Goal: Task Accomplishment & Management: Use online tool/utility

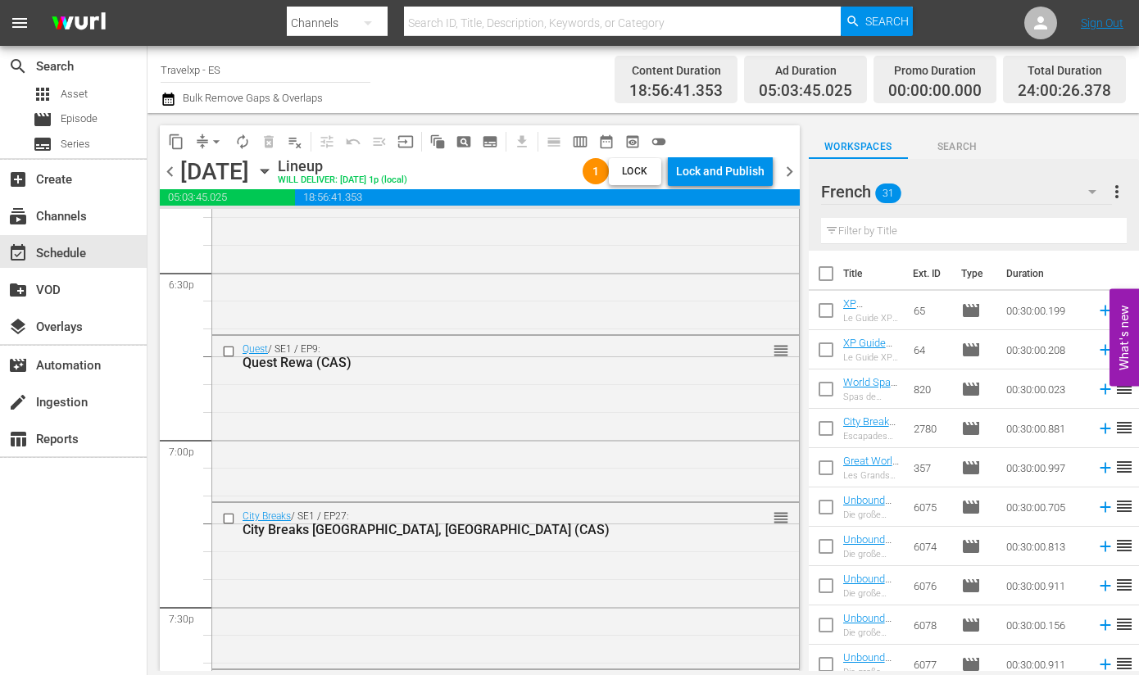
scroll to position [7625, 0]
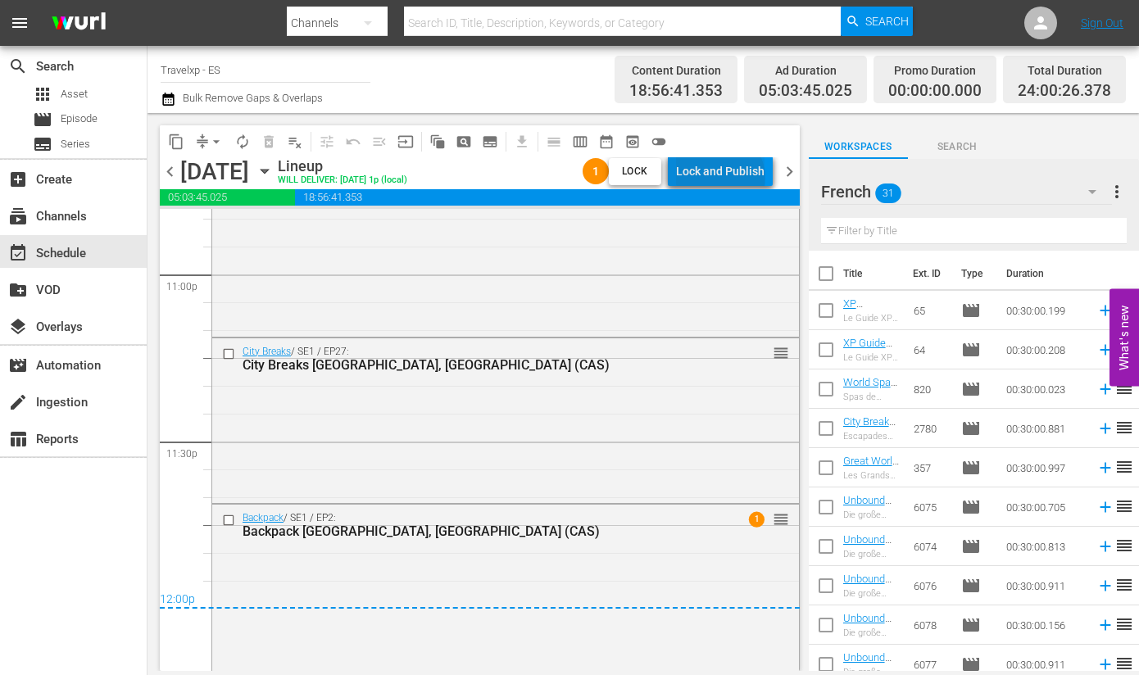
click at [723, 179] on div "Lock and Publish" at bounding box center [720, 172] width 89 height 30
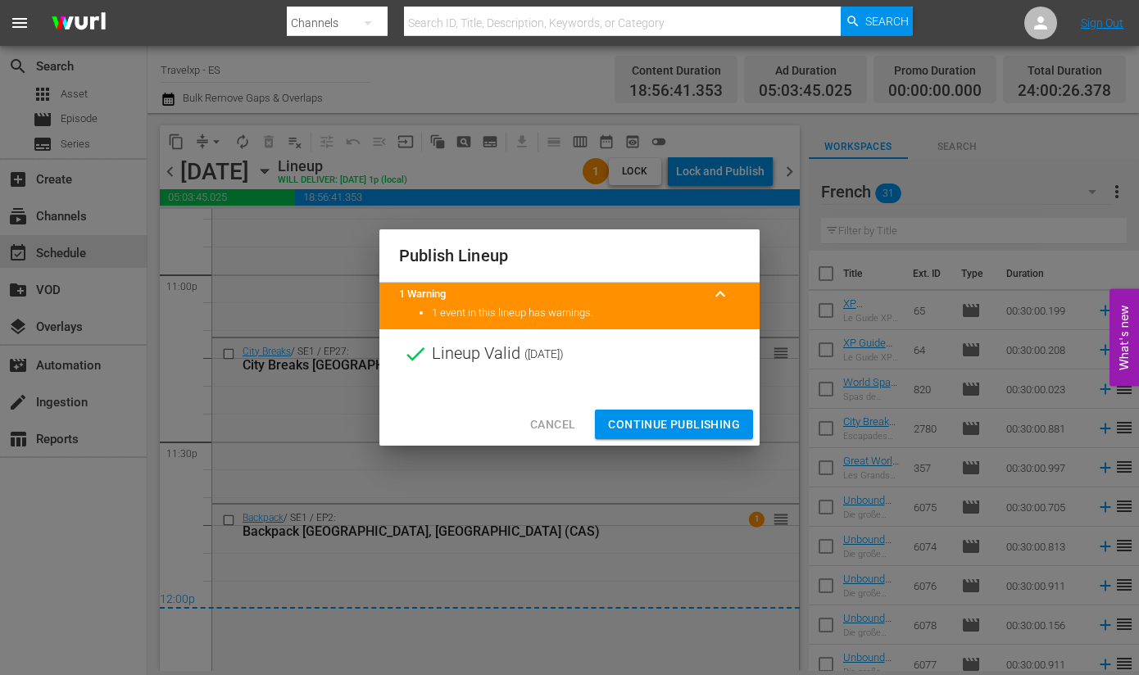
click at [693, 420] on span "Continue Publishing" at bounding box center [674, 425] width 132 height 20
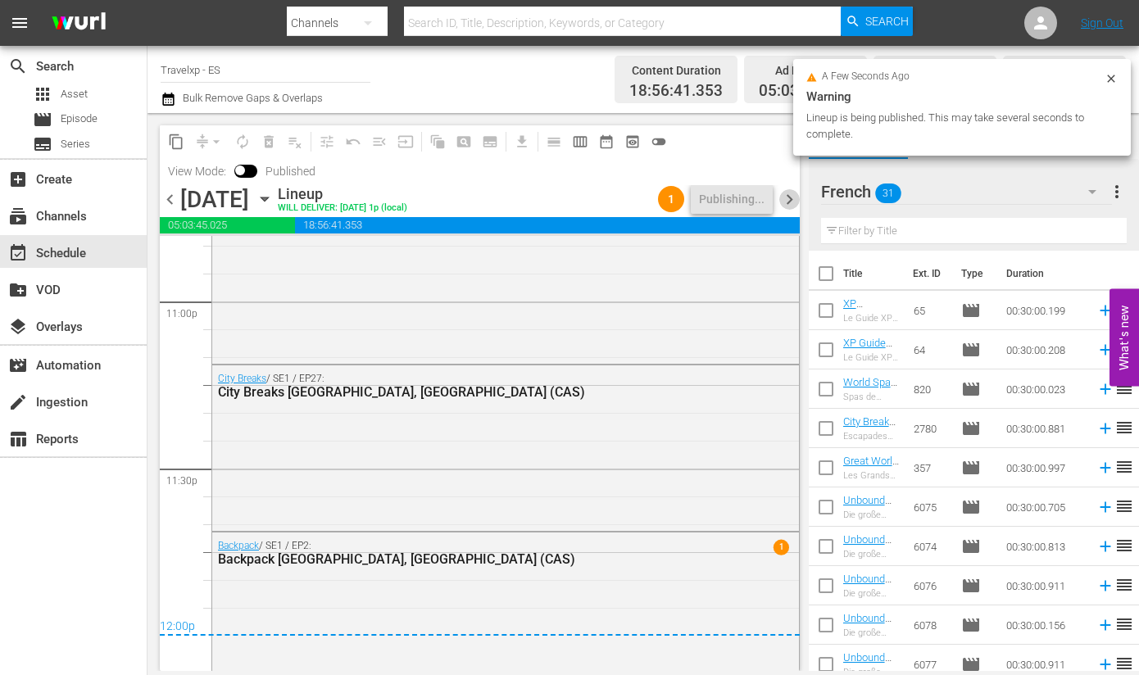
click at [789, 199] on span "chevron_right" at bounding box center [789, 199] width 20 height 20
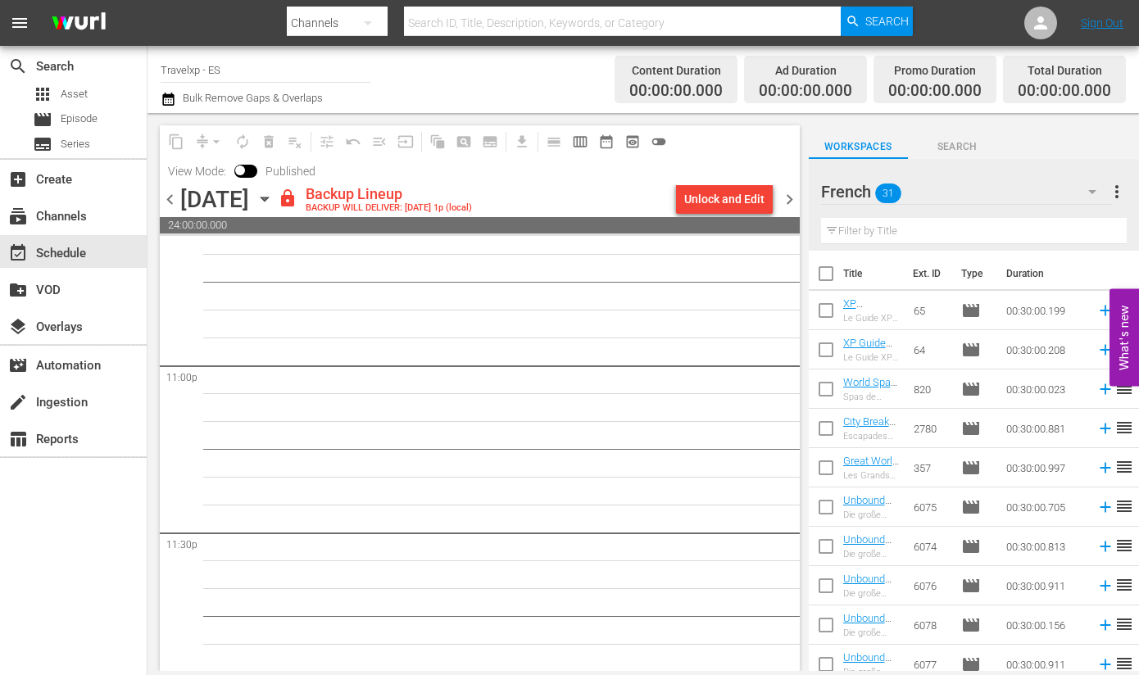
scroll to position [7589, 0]
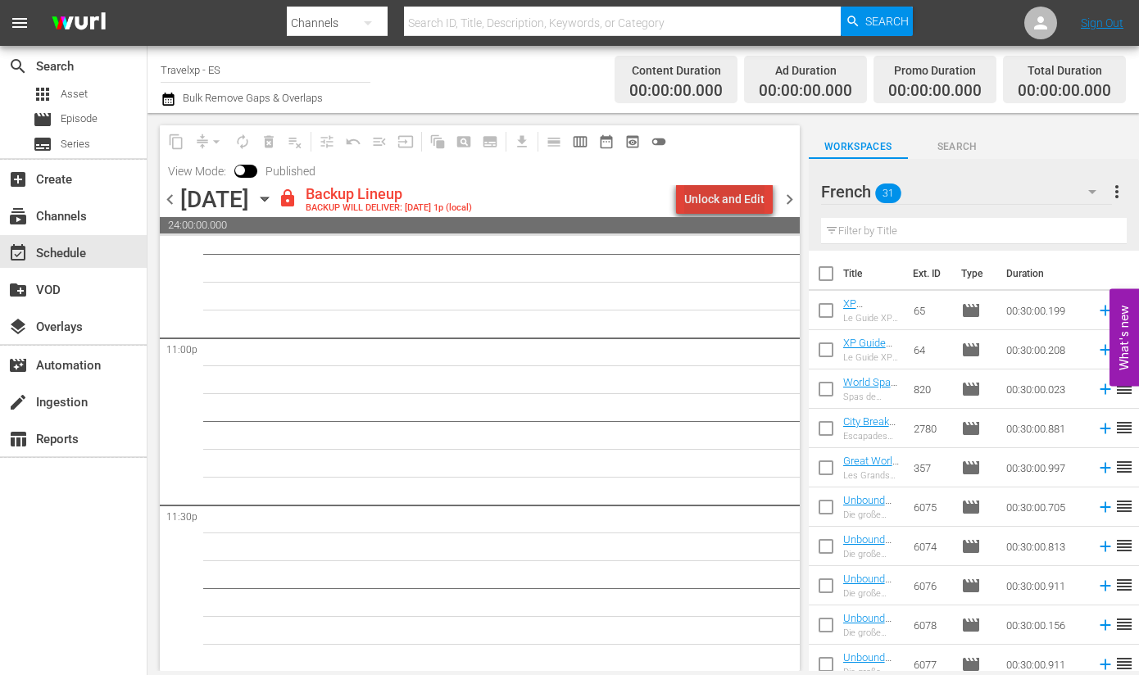
click at [742, 202] on div "Unlock and Edit" at bounding box center [724, 199] width 80 height 30
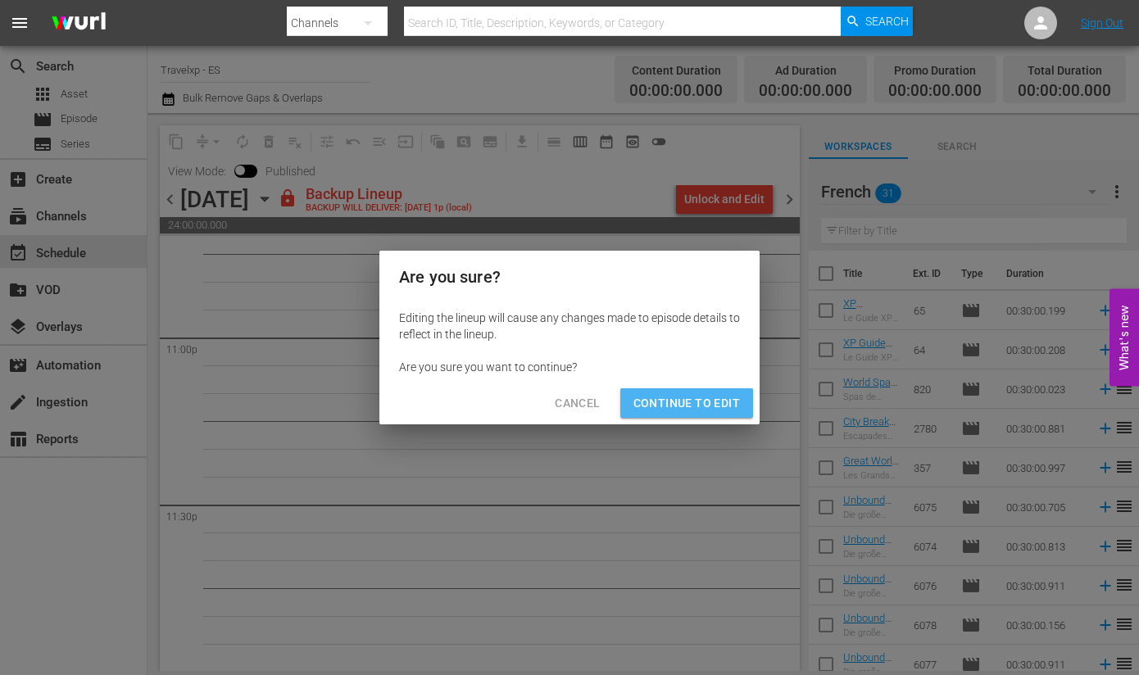
click at [697, 405] on span "Continue to Edit" at bounding box center [686, 403] width 107 height 20
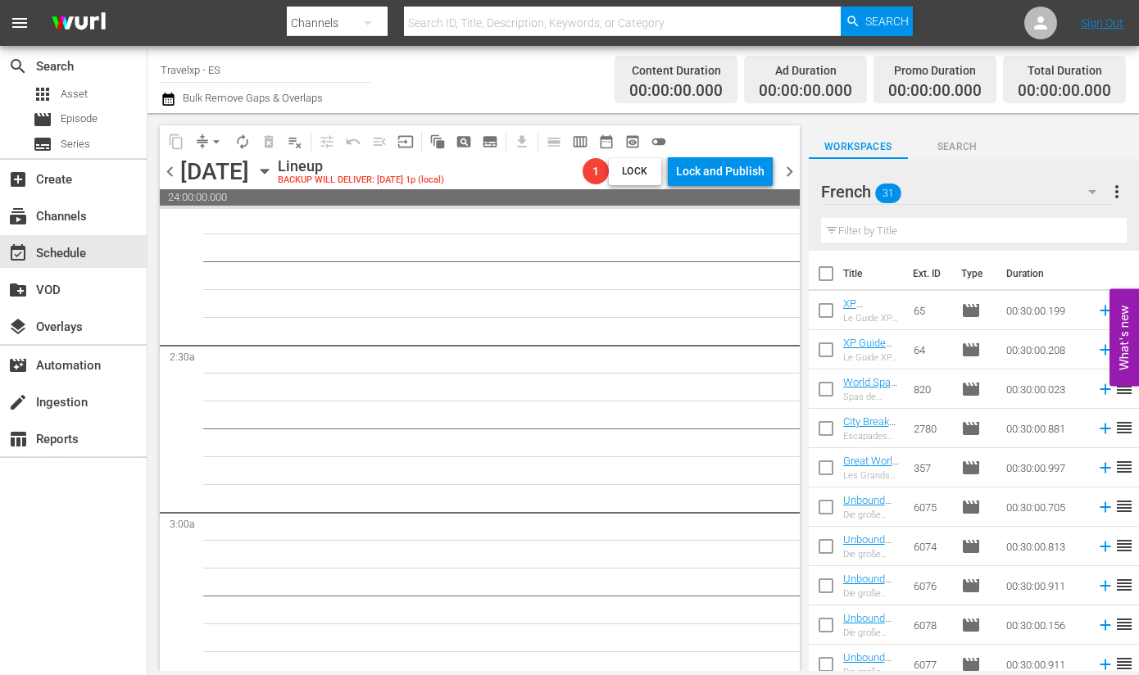
scroll to position [0, 0]
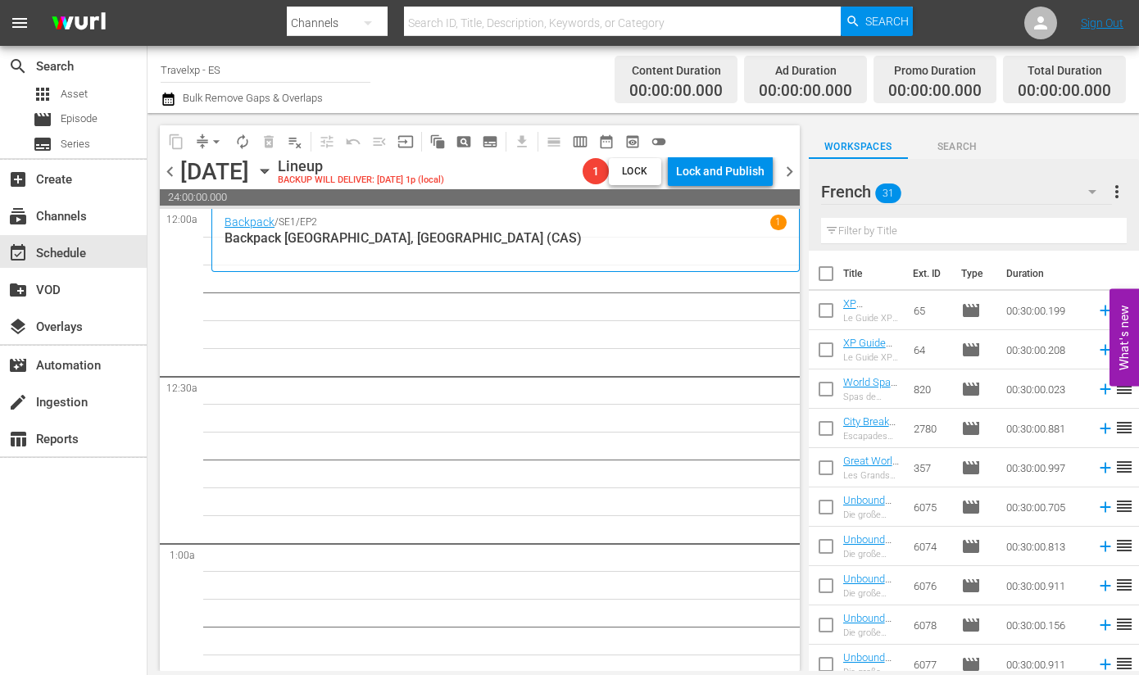
click at [274, 174] on icon "button" at bounding box center [265, 171] width 18 height 18
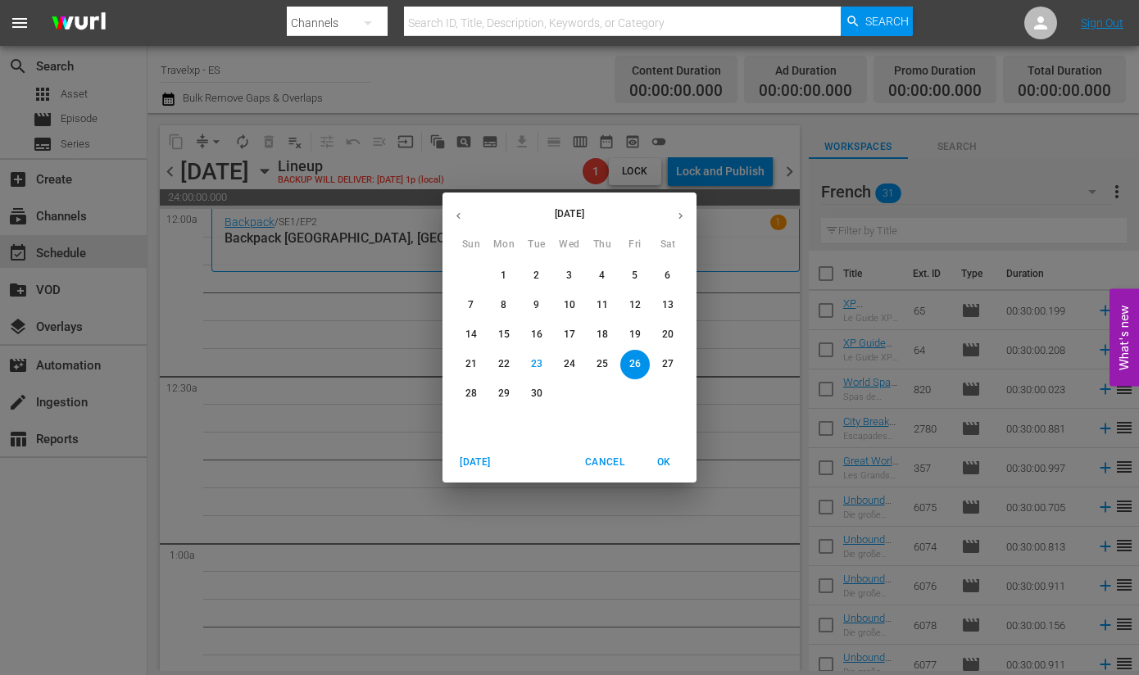
click at [458, 214] on icon "button" at bounding box center [458, 216] width 12 height 12
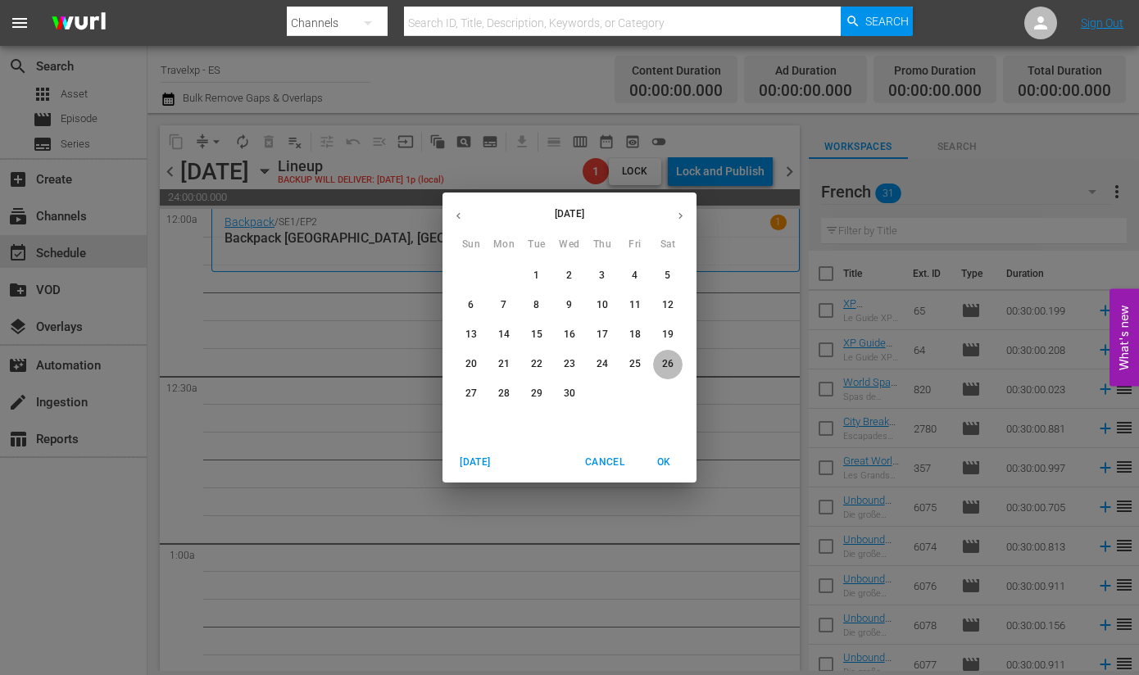
click at [665, 364] on p "26" at bounding box center [667, 364] width 11 height 14
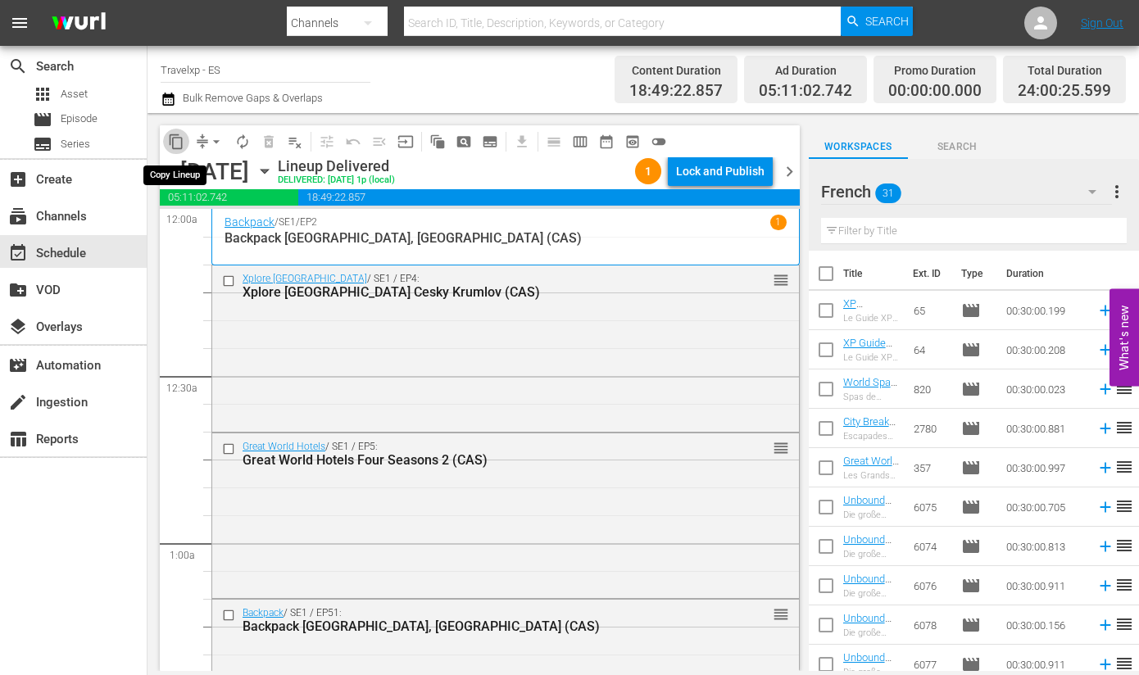
click at [179, 134] on span "content_copy" at bounding box center [176, 142] width 16 height 16
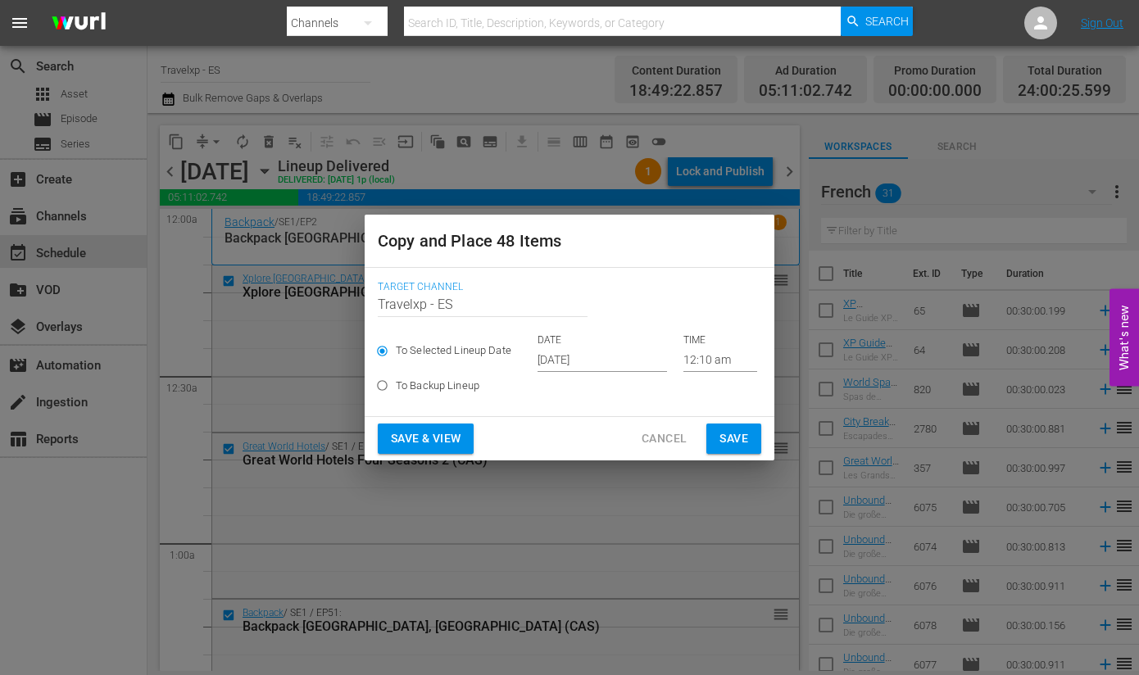
click at [582, 362] on input "[DATE]" at bounding box center [602, 359] width 129 height 25
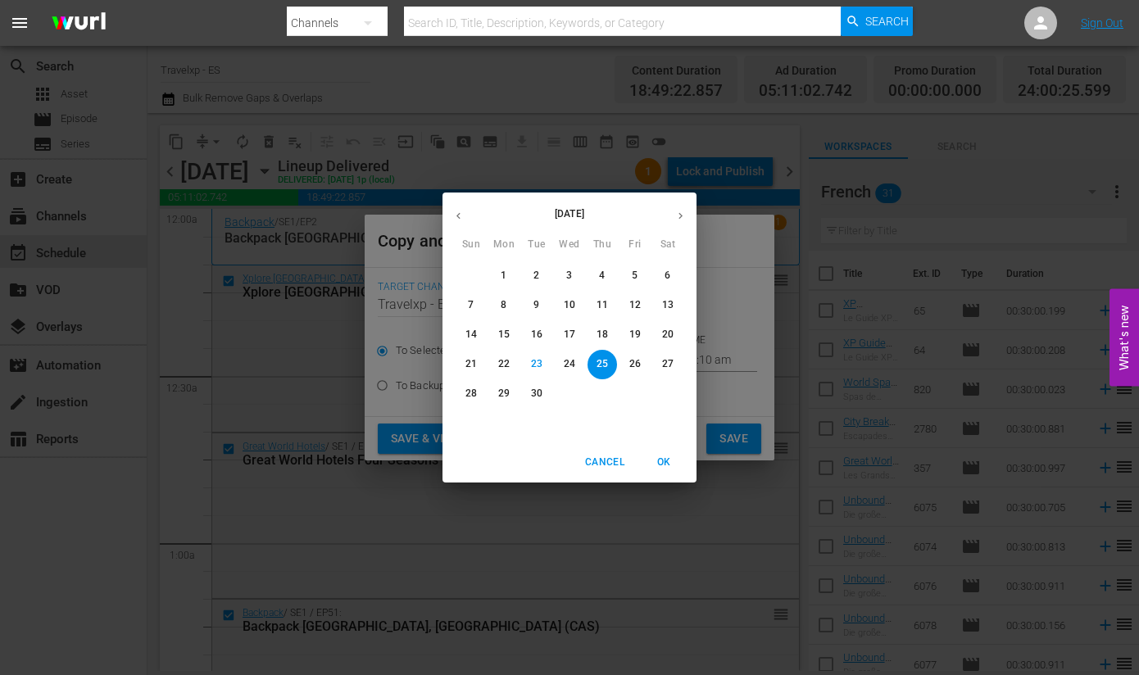
click at [640, 366] on p "26" at bounding box center [634, 364] width 11 height 14
type input "[DATE]"
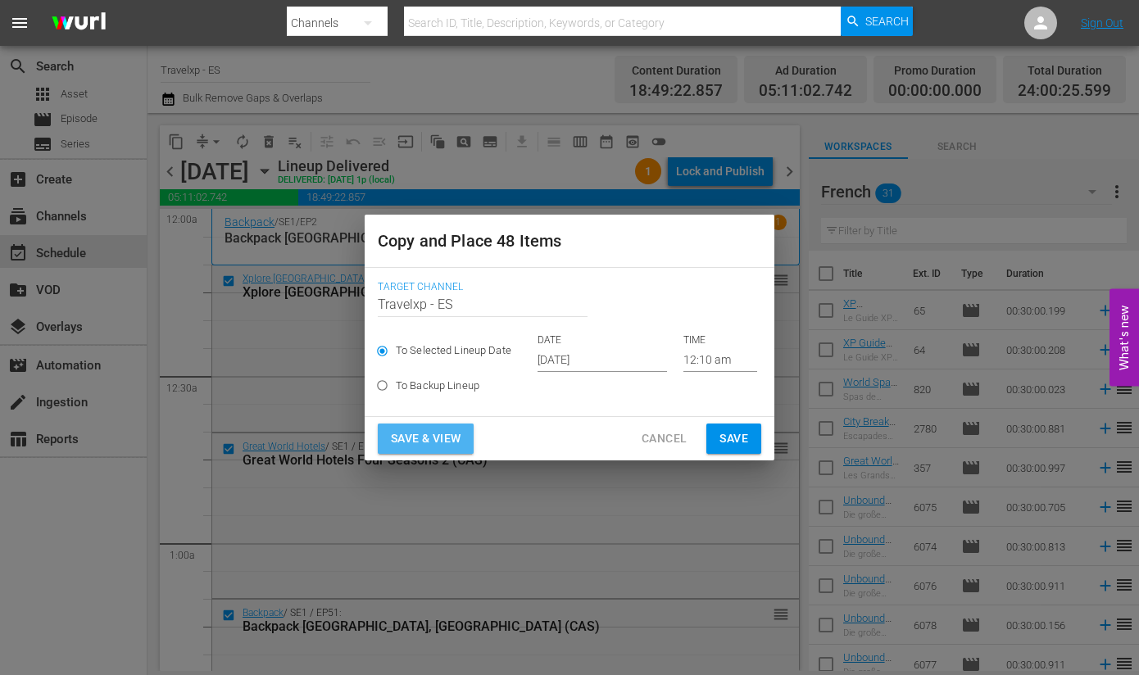
click at [442, 436] on span "Save & View" at bounding box center [426, 439] width 70 height 20
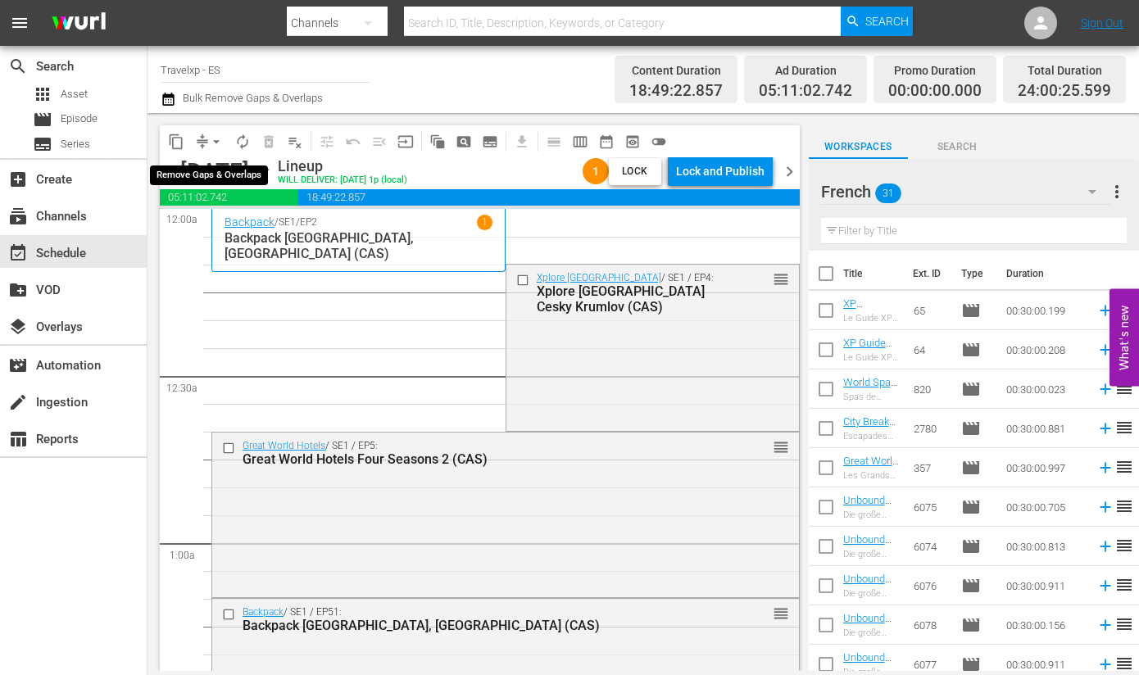
click at [216, 137] on span "arrow_drop_down" at bounding box center [216, 142] width 16 height 16
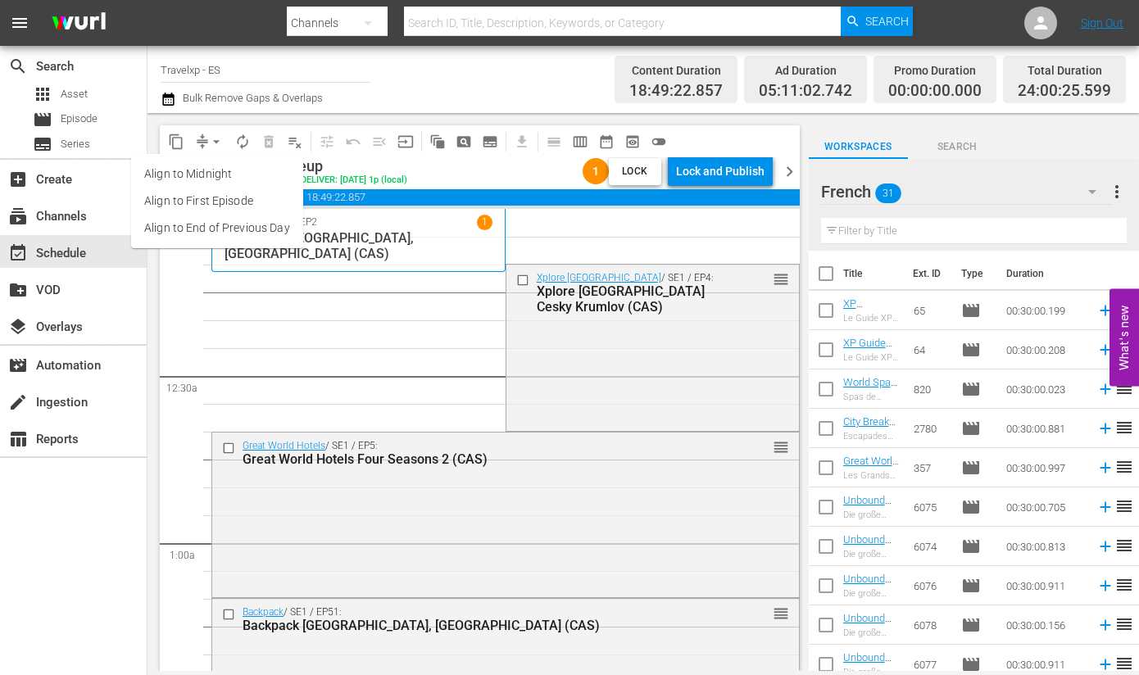
click at [223, 229] on li "Align to End of Previous Day" at bounding box center [217, 228] width 172 height 27
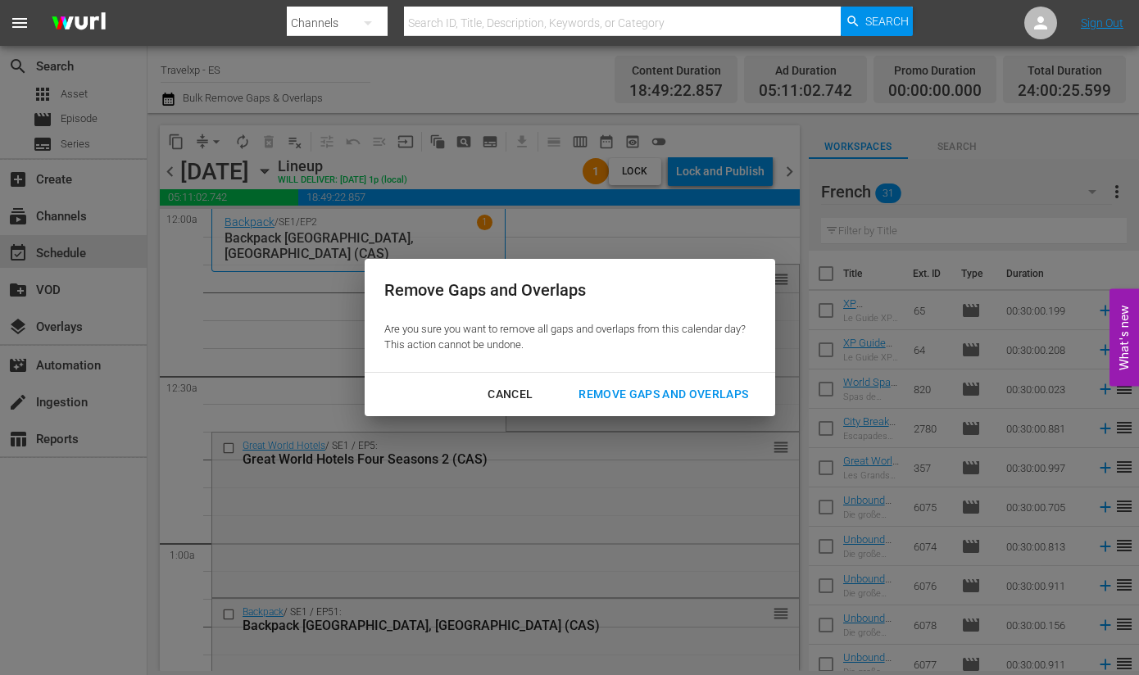
click at [630, 386] on div "Remove Gaps and Overlaps" at bounding box center [663, 394] width 196 height 20
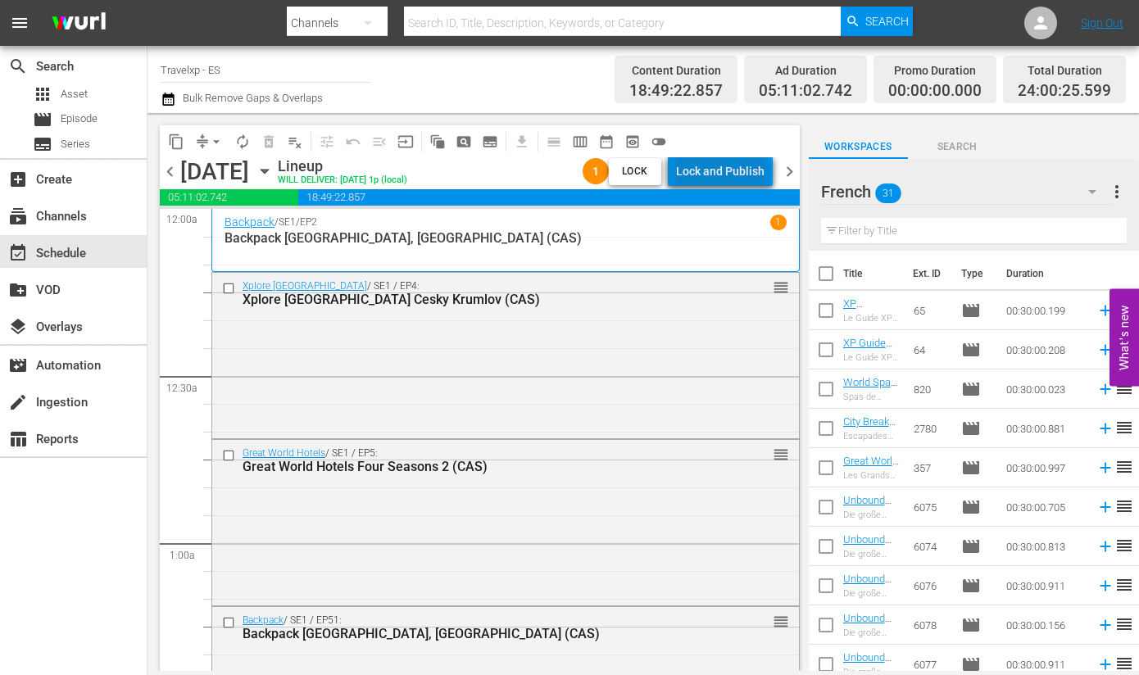
click at [727, 174] on div "Lock and Publish" at bounding box center [720, 172] width 89 height 30
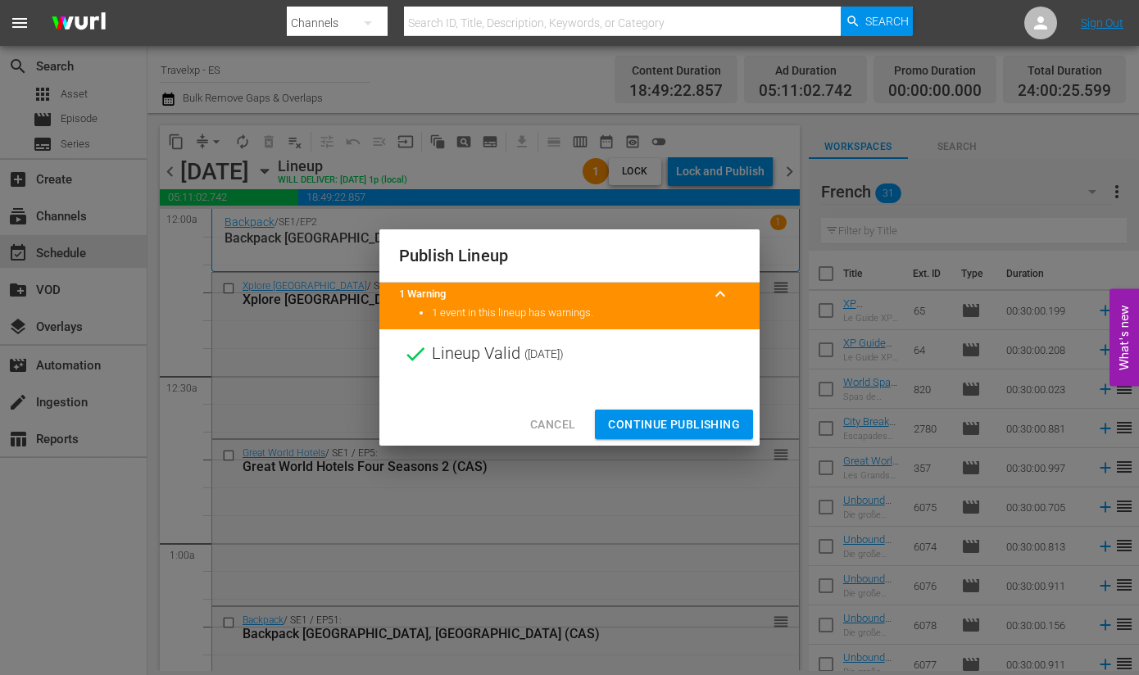
click at [683, 423] on span "Continue Publishing" at bounding box center [674, 425] width 132 height 20
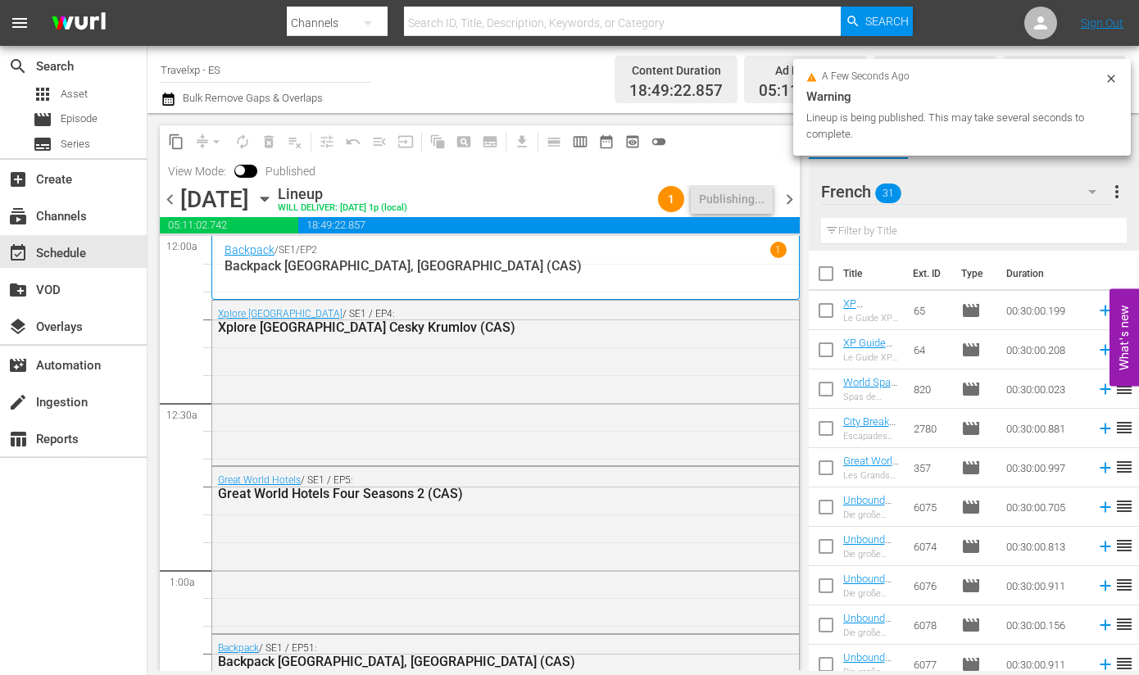
click at [787, 200] on span "chevron_right" at bounding box center [789, 199] width 20 height 20
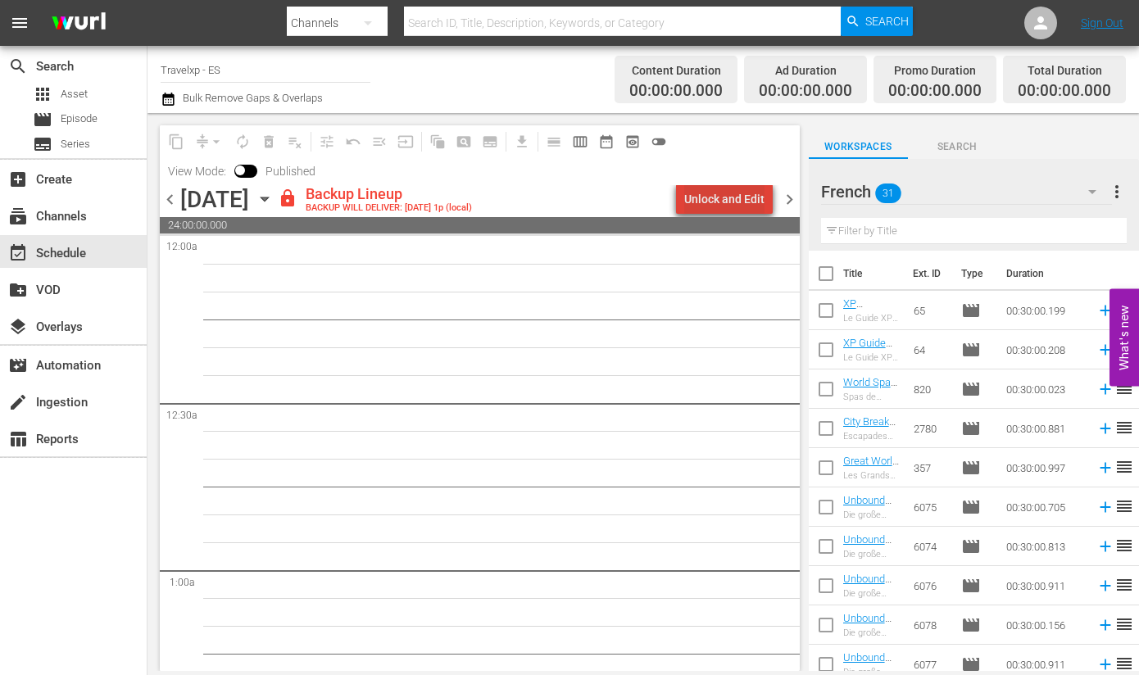
click at [746, 196] on div "Unlock and Edit" at bounding box center [724, 199] width 80 height 30
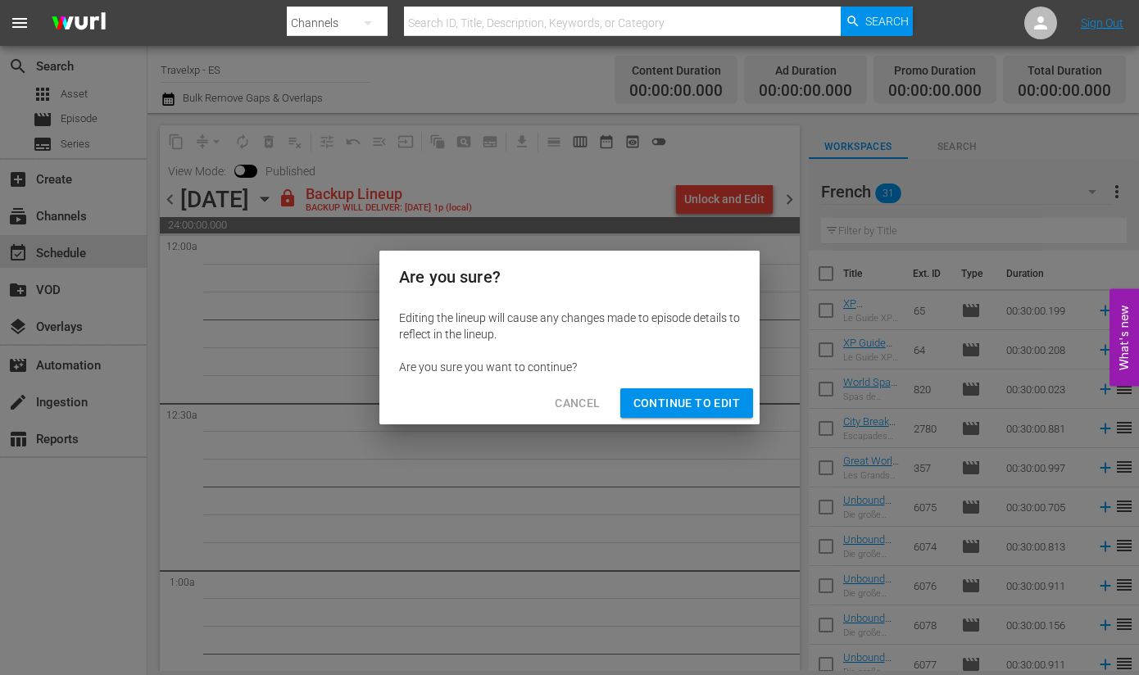
click at [710, 406] on span "Continue to Edit" at bounding box center [686, 403] width 107 height 20
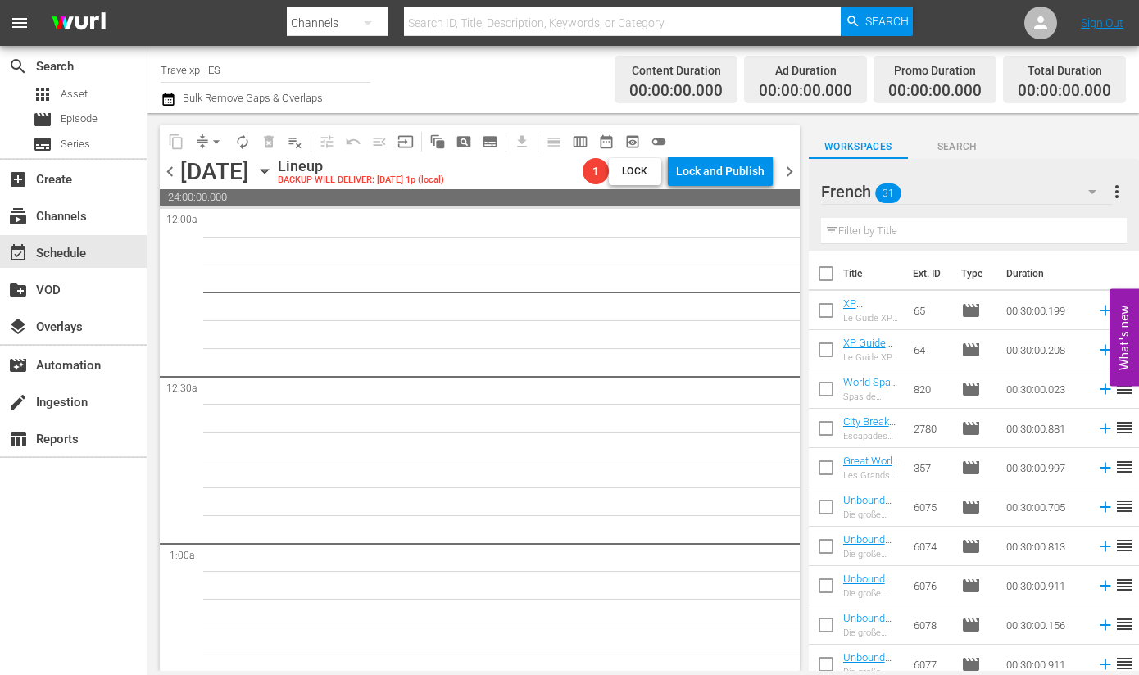
click at [463, 202] on span "24:00:00.000" at bounding box center [480, 197] width 640 height 16
click at [274, 165] on icon "button" at bounding box center [265, 171] width 18 height 18
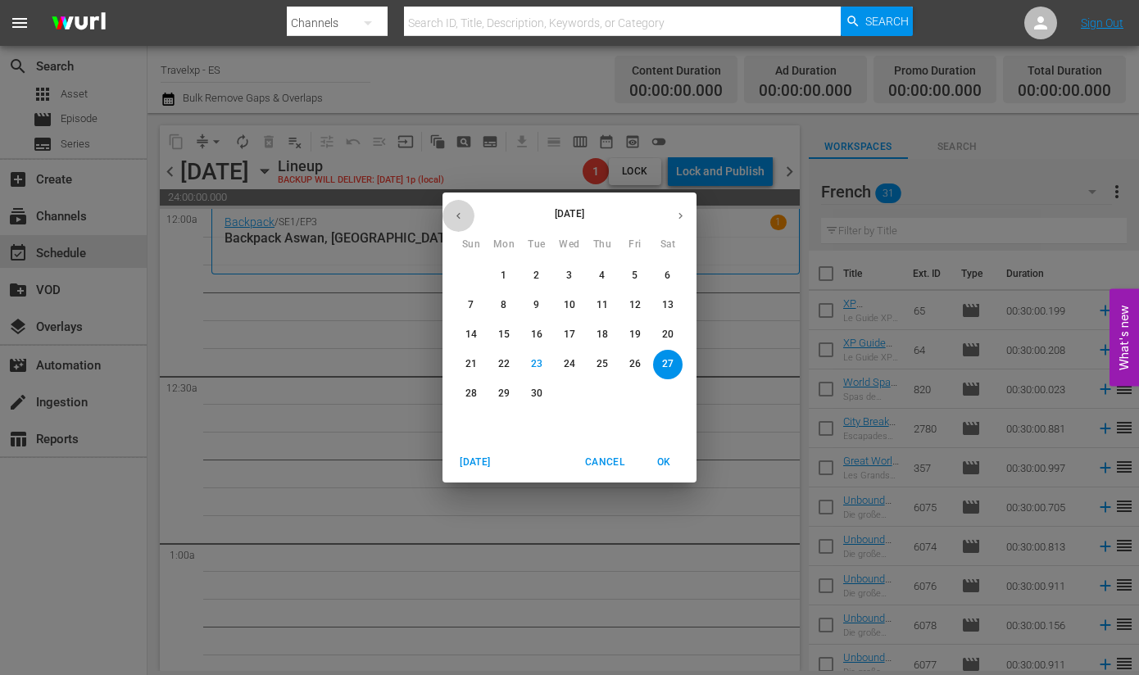
click at [454, 210] on icon "button" at bounding box center [458, 216] width 12 height 12
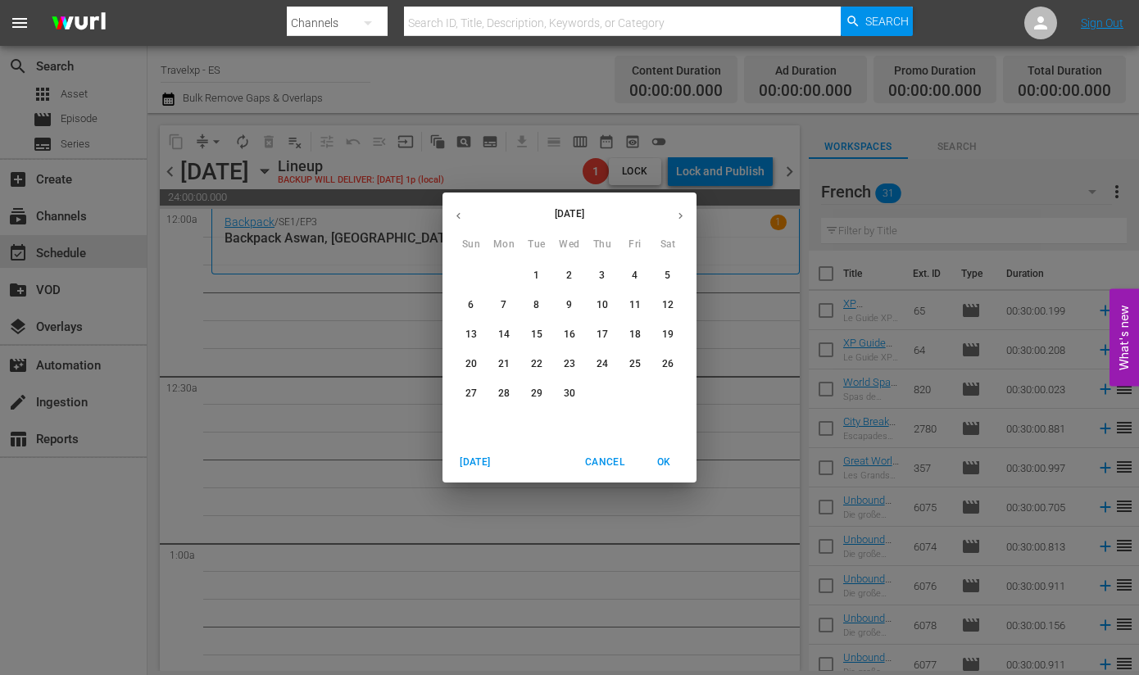
click at [475, 394] on p "27" at bounding box center [470, 394] width 11 height 14
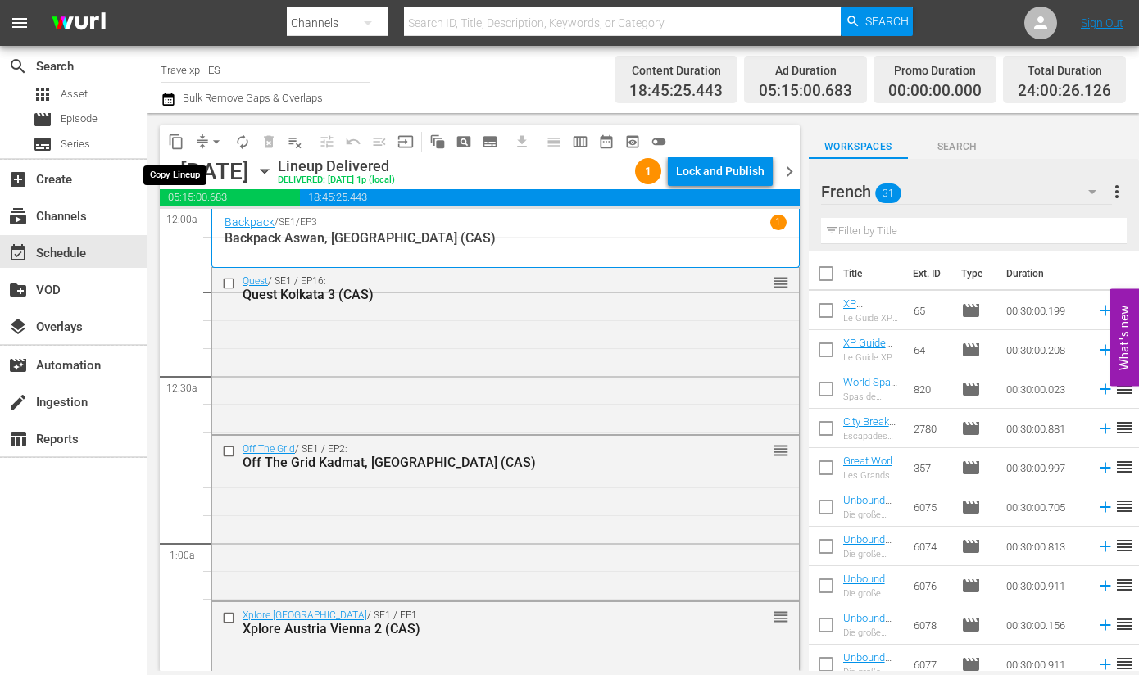
click at [179, 143] on span "content_copy" at bounding box center [176, 142] width 16 height 16
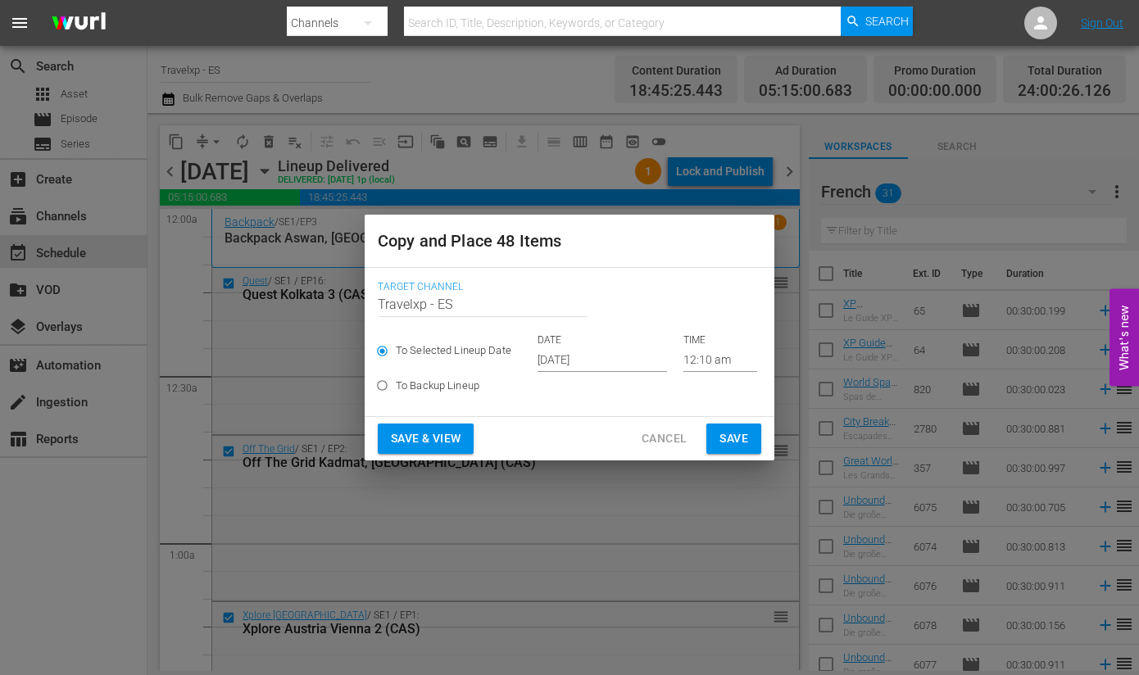
click at [590, 362] on input "[DATE]" at bounding box center [602, 359] width 129 height 25
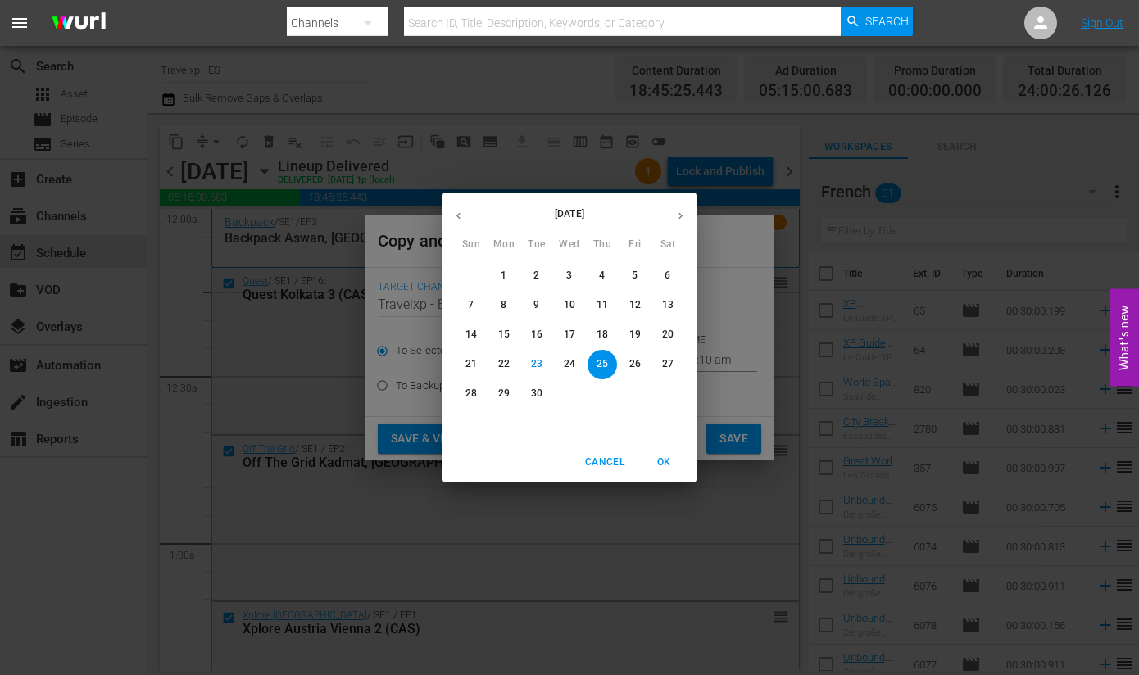
click at [664, 368] on p "27" at bounding box center [667, 364] width 11 height 14
type input "[DATE]"
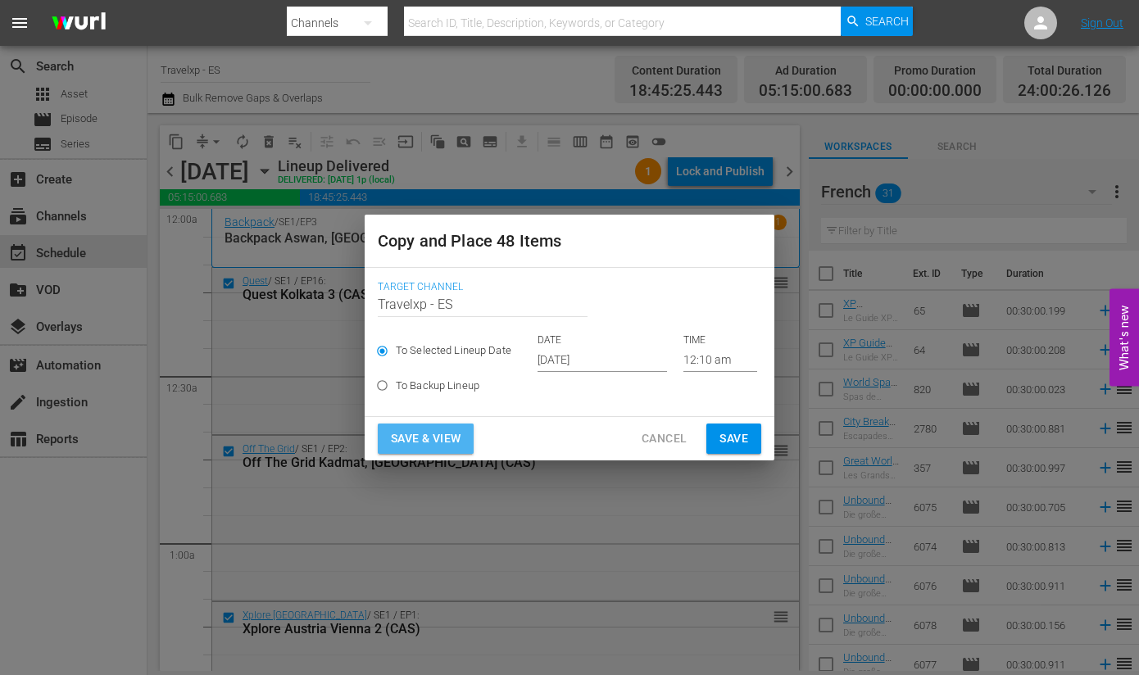
click at [452, 440] on span "Save & View" at bounding box center [426, 439] width 70 height 20
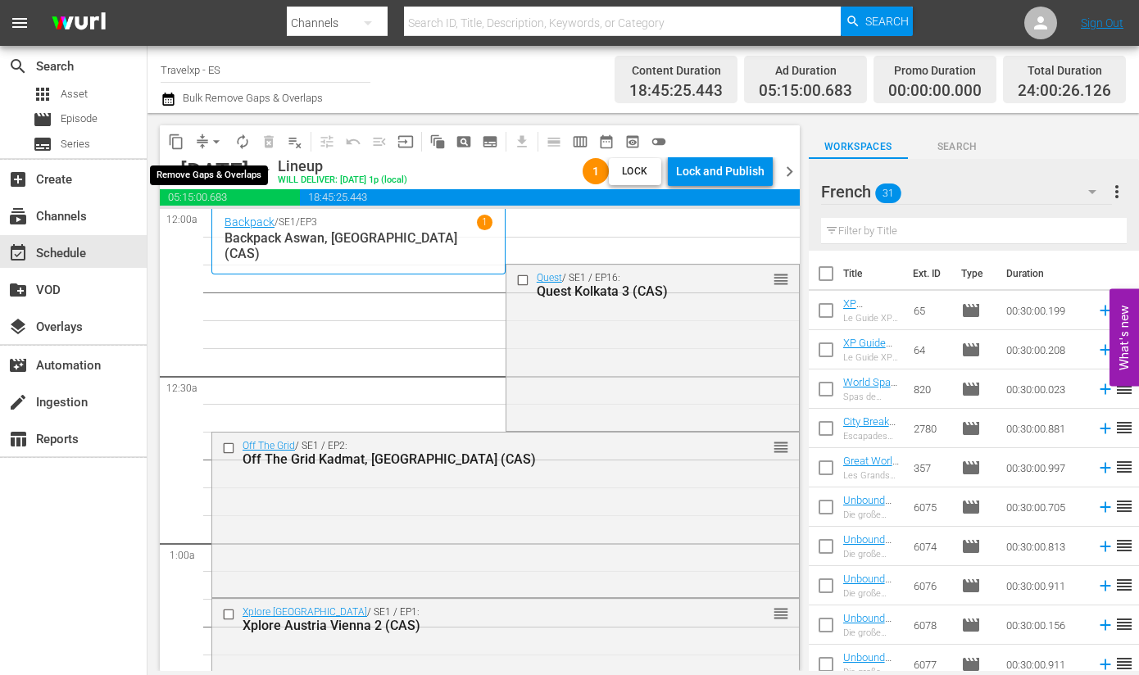
click at [213, 142] on span "arrow_drop_down" at bounding box center [216, 142] width 16 height 16
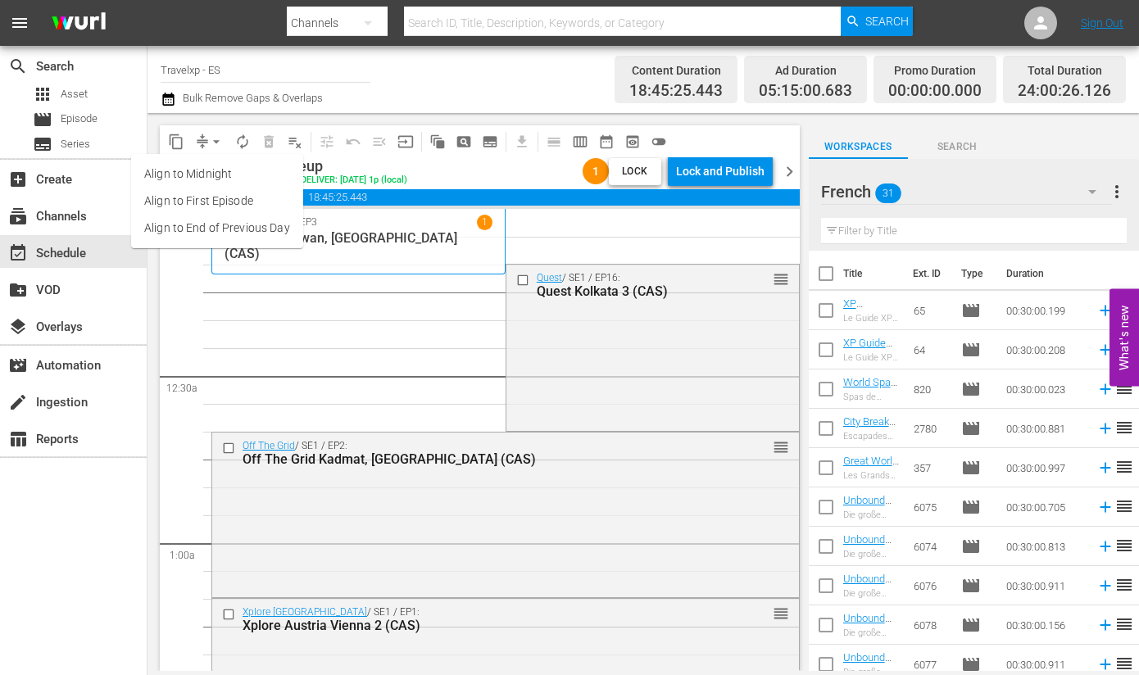
click at [220, 231] on li "Align to End of Previous Day" at bounding box center [217, 228] width 172 height 27
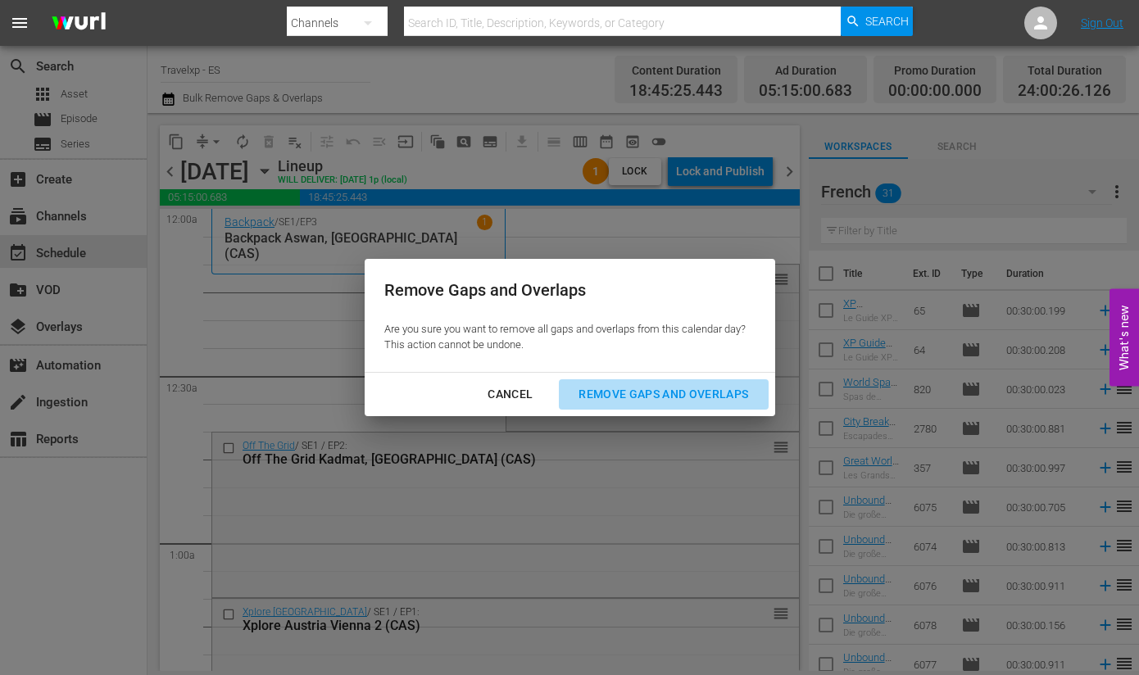
click at [646, 395] on div "Remove Gaps and Overlaps" at bounding box center [663, 394] width 196 height 20
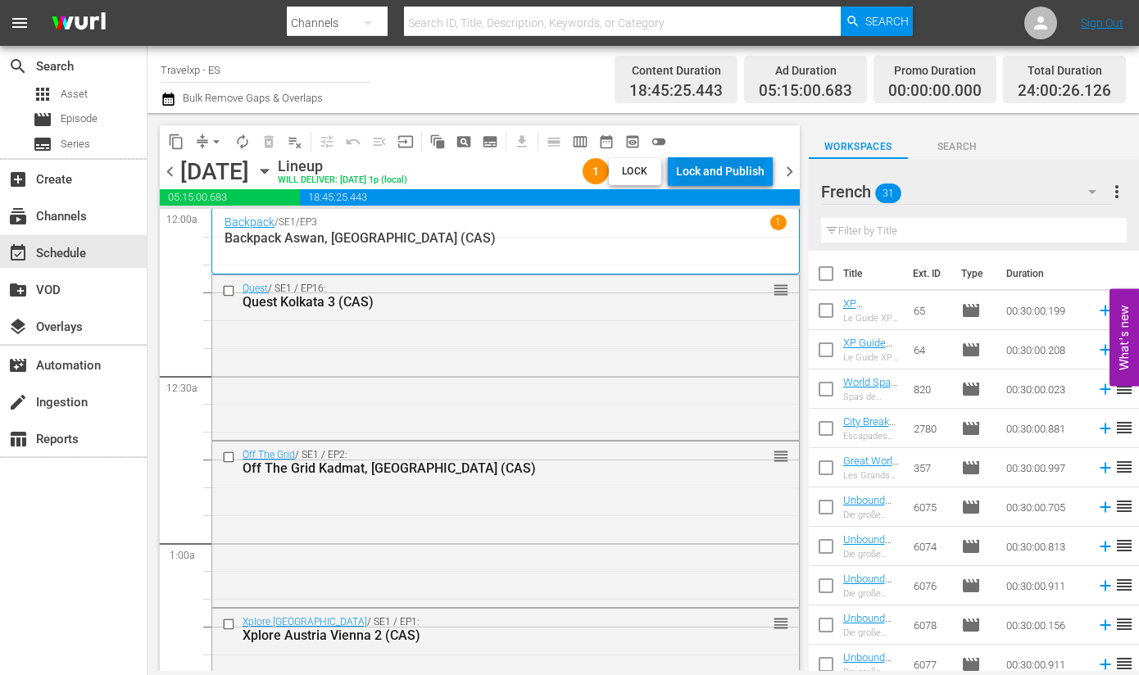
click at [738, 168] on div "Lock and Publish" at bounding box center [720, 172] width 89 height 30
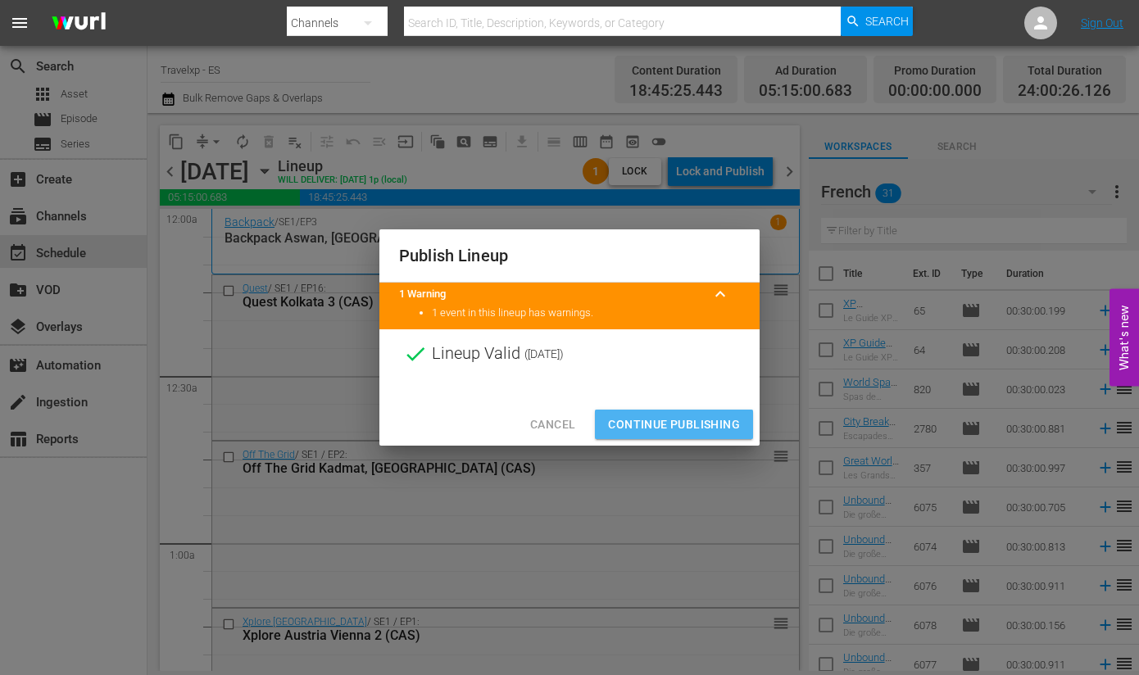
click at [684, 421] on span "Continue Publishing" at bounding box center [674, 425] width 132 height 20
